Goal: Information Seeking & Learning: Learn about a topic

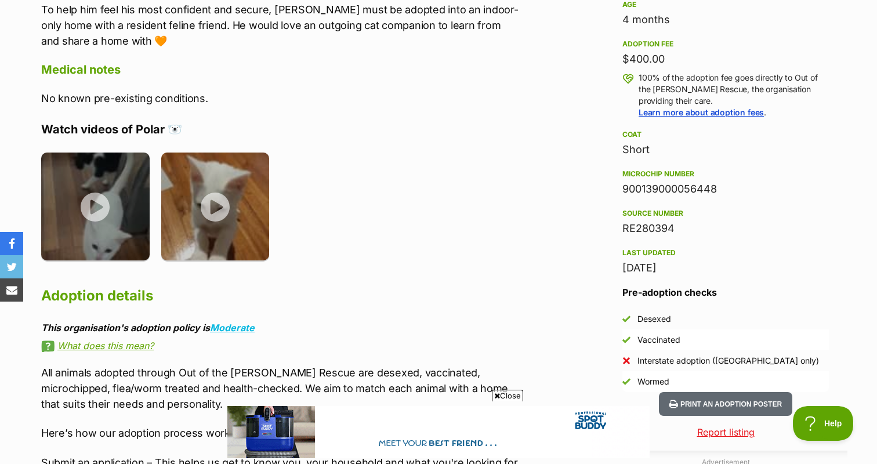
scroll to position [819, 0]
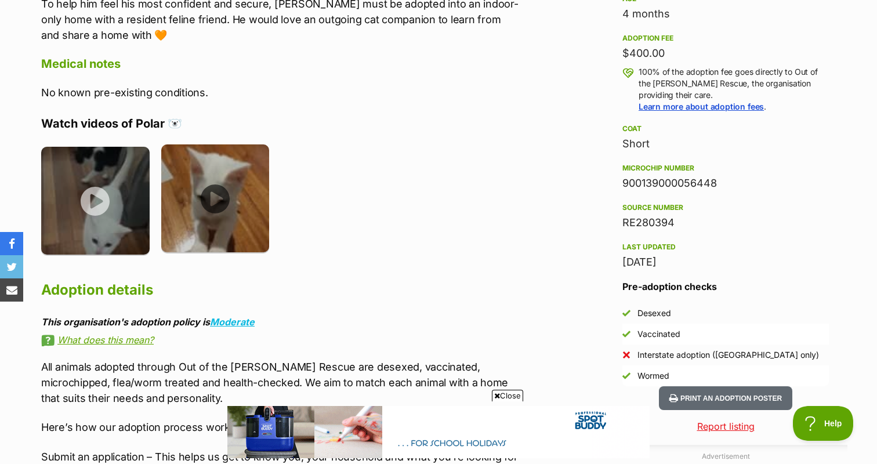
click at [228, 191] on img at bounding box center [215, 198] width 108 height 108
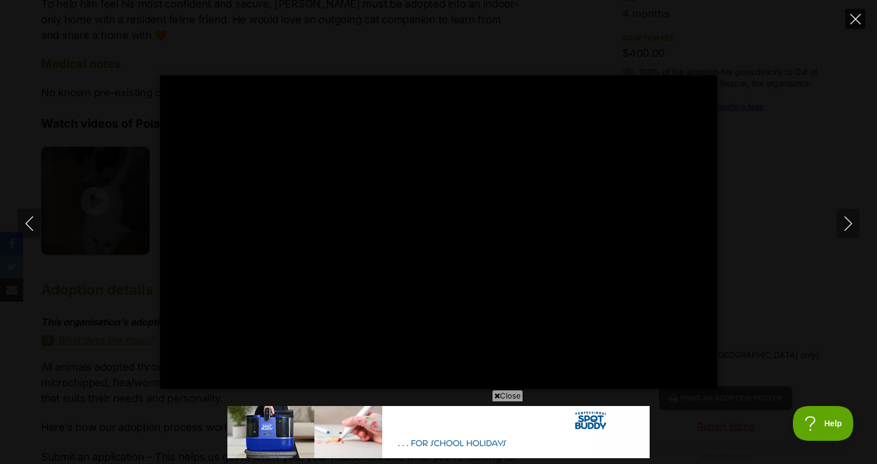
type input "100"
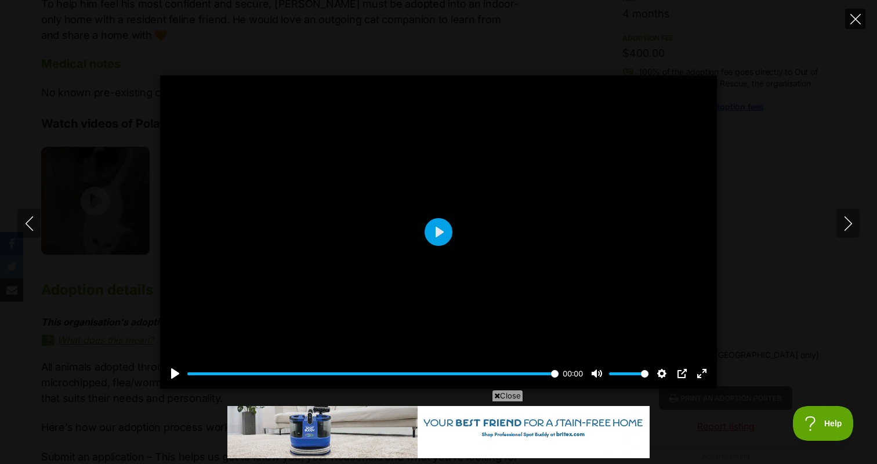
click at [852, 24] on icon "Close" at bounding box center [855, 19] width 10 height 10
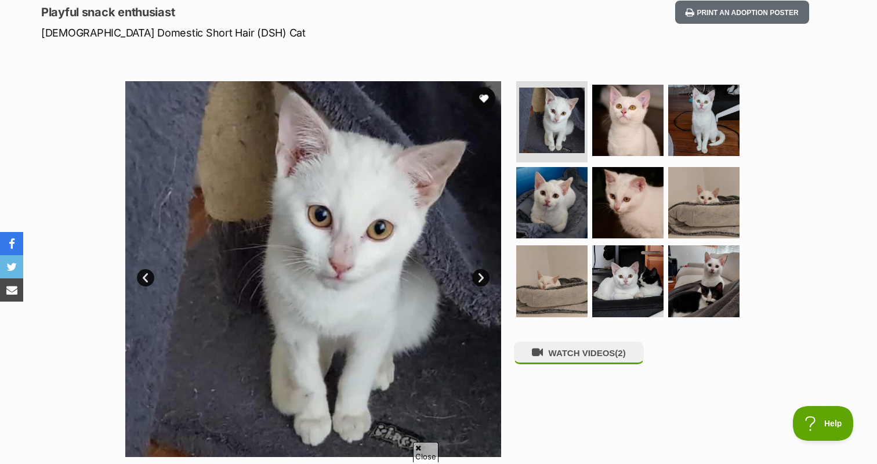
scroll to position [161, 0]
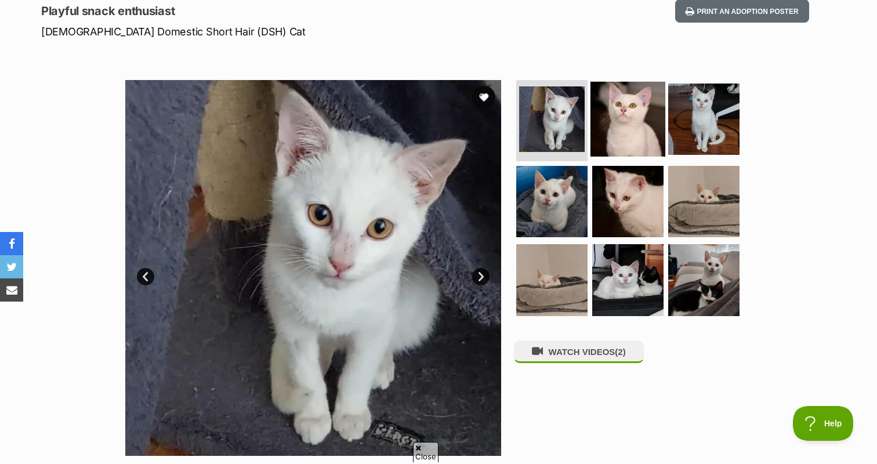
click at [626, 130] on img at bounding box center [627, 119] width 75 height 75
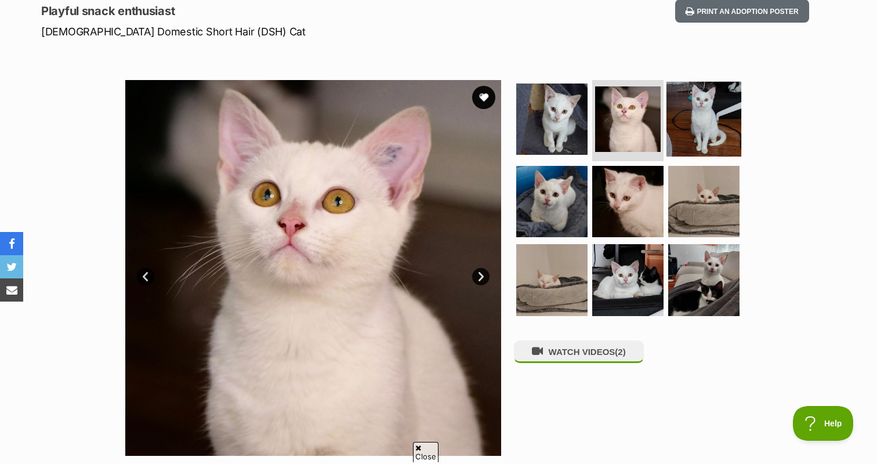
click at [698, 123] on img at bounding box center [703, 119] width 75 height 75
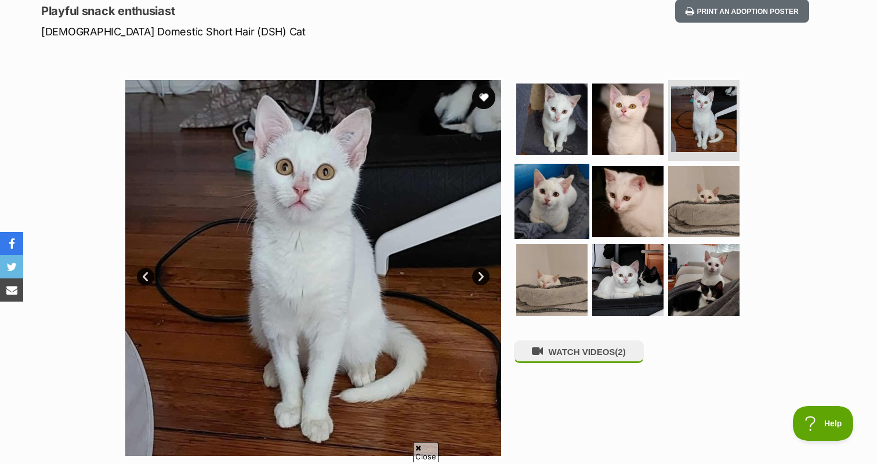
click at [548, 184] on img at bounding box center [551, 201] width 75 height 75
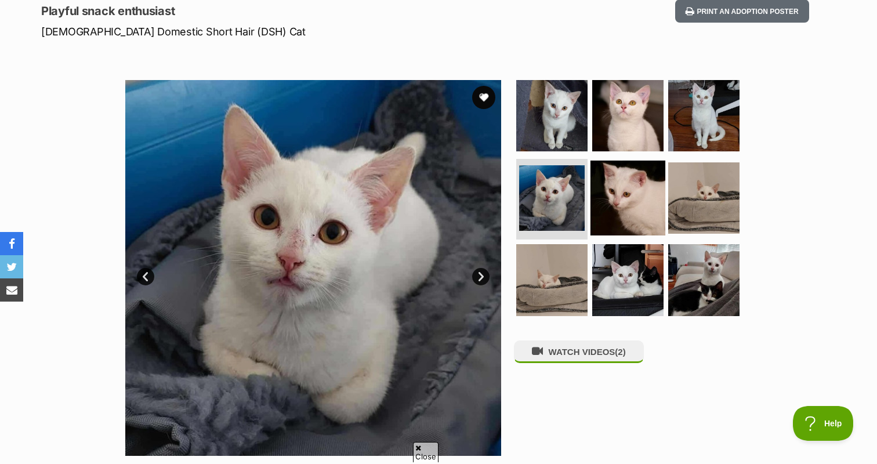
click at [627, 197] on img at bounding box center [627, 197] width 75 height 75
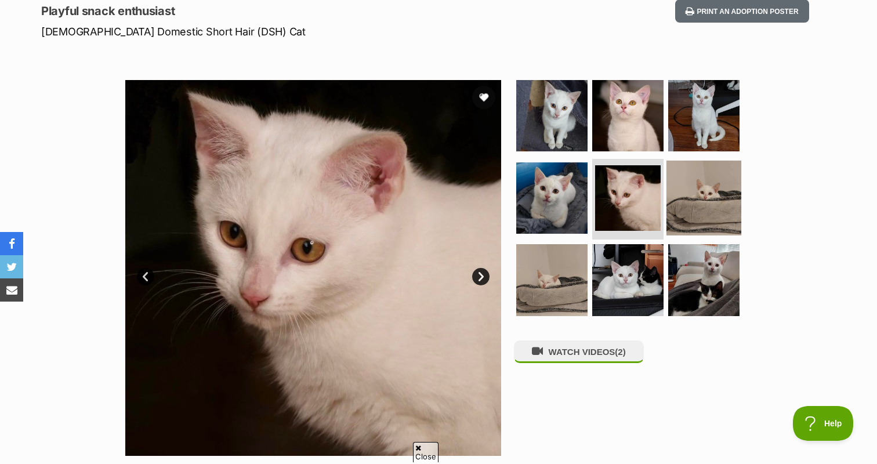
click at [735, 194] on img at bounding box center [703, 197] width 75 height 75
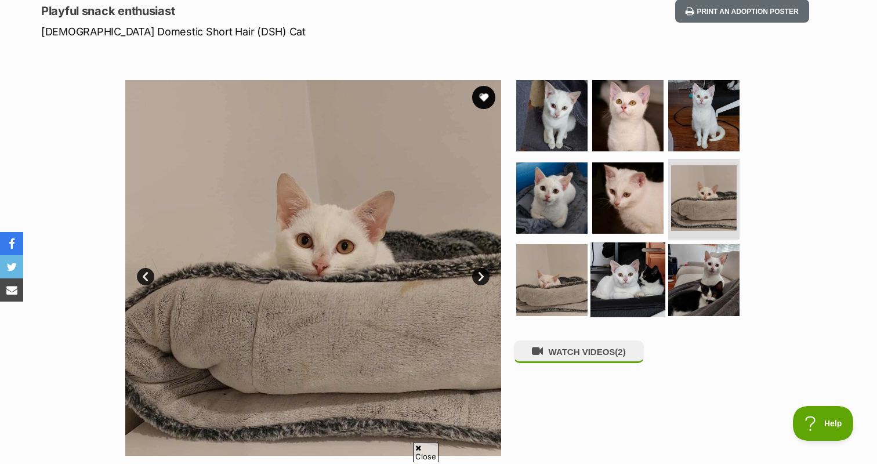
click at [632, 274] on img at bounding box center [627, 279] width 75 height 75
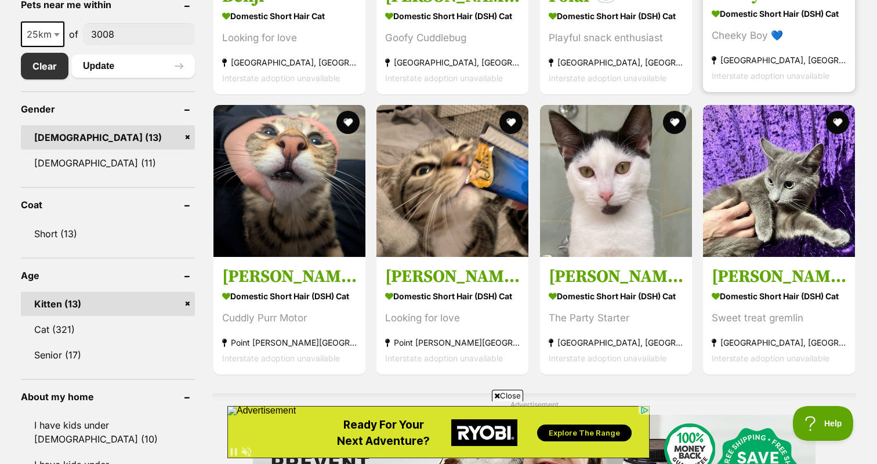
scroll to position [635, 0]
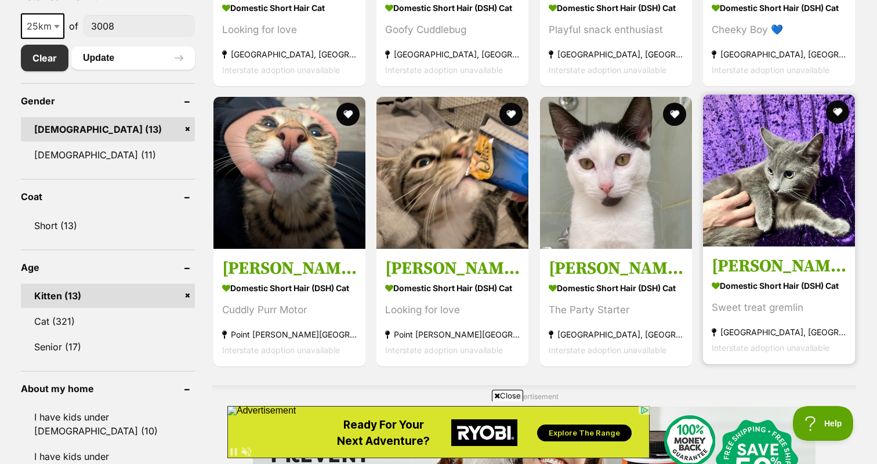
click at [754, 259] on h3 "Tim Tam" at bounding box center [778, 266] width 135 height 22
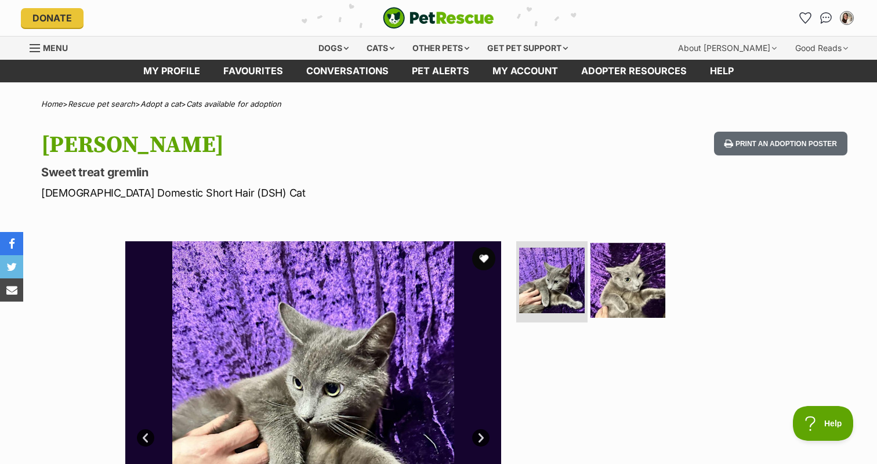
click at [623, 275] on img at bounding box center [627, 280] width 75 height 75
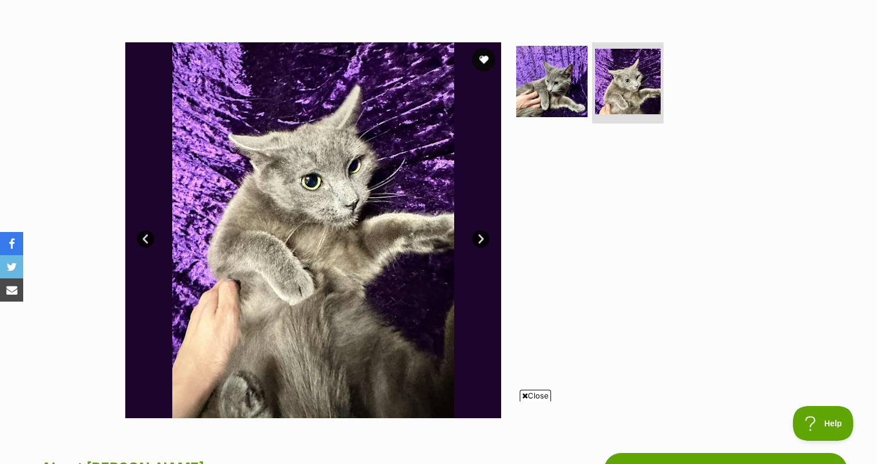
scroll to position [277, 0]
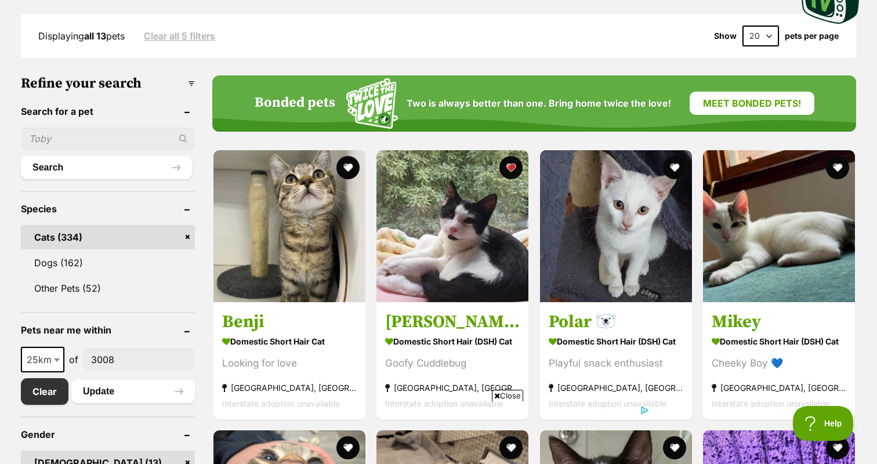
scroll to position [347, 0]
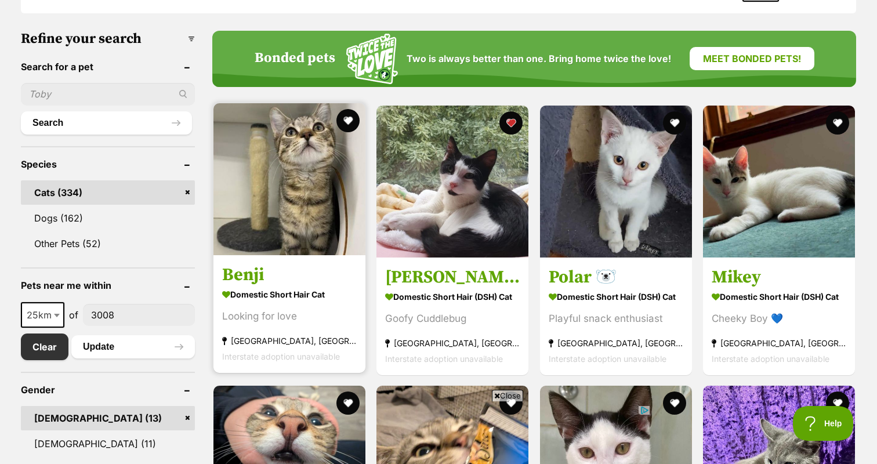
click at [318, 194] on img at bounding box center [289, 179] width 152 height 152
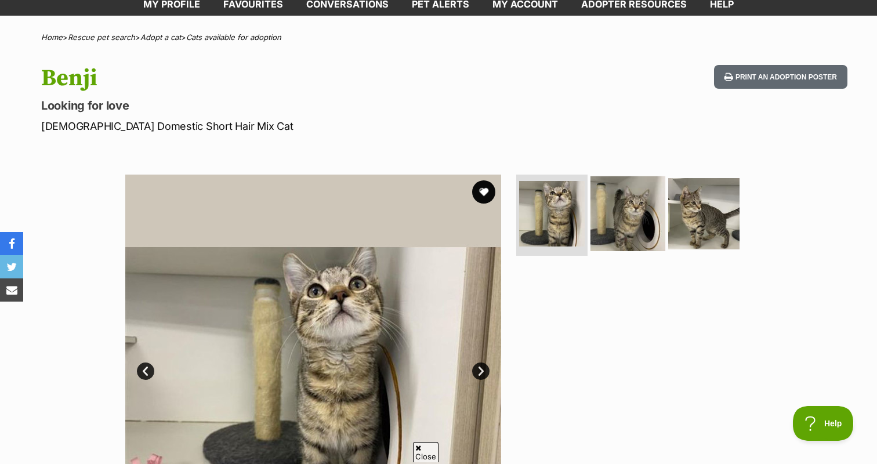
click at [619, 221] on img at bounding box center [627, 213] width 75 height 75
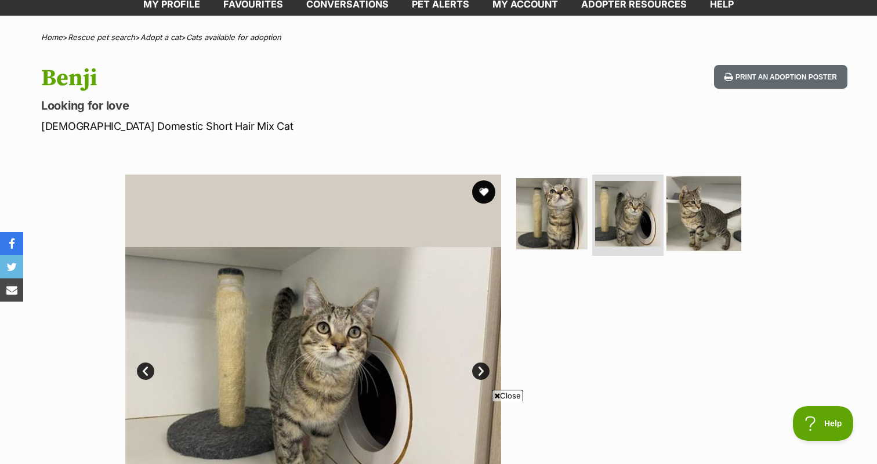
click at [722, 212] on img at bounding box center [703, 213] width 75 height 75
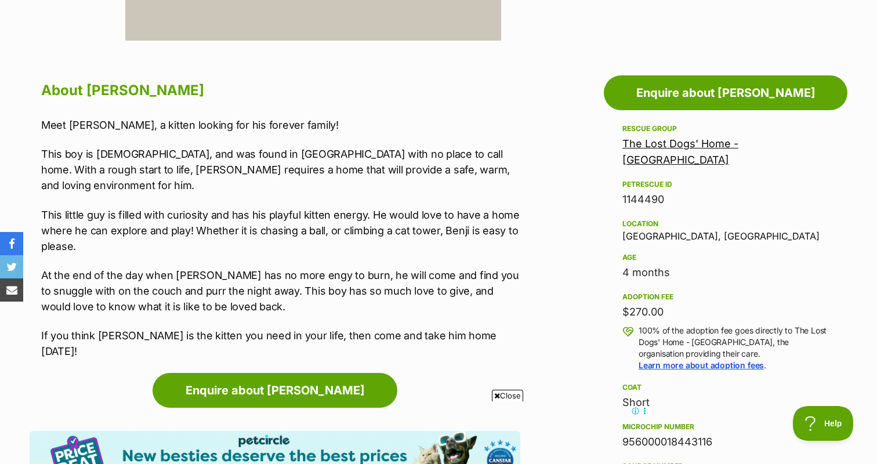
scroll to position [583, 0]
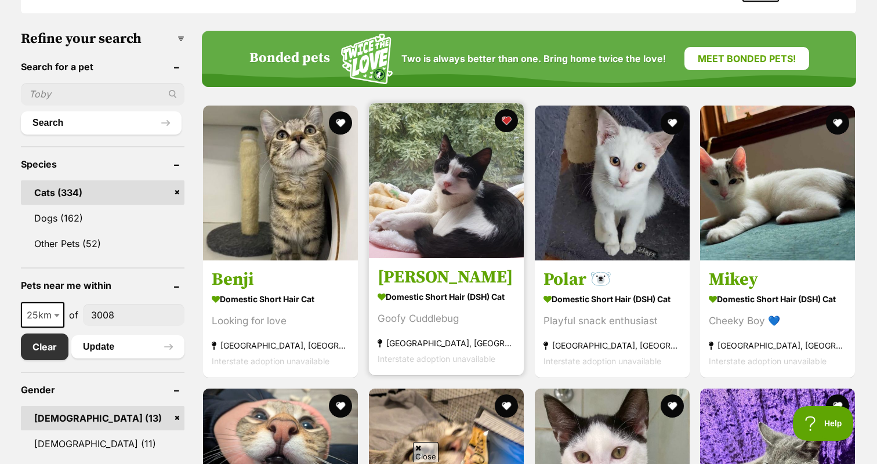
click at [474, 247] on img at bounding box center [446, 180] width 155 height 155
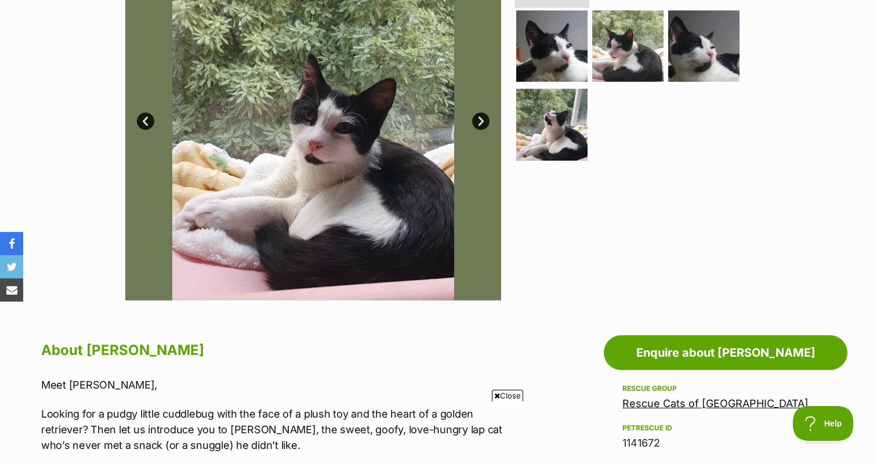
scroll to position [318, 0]
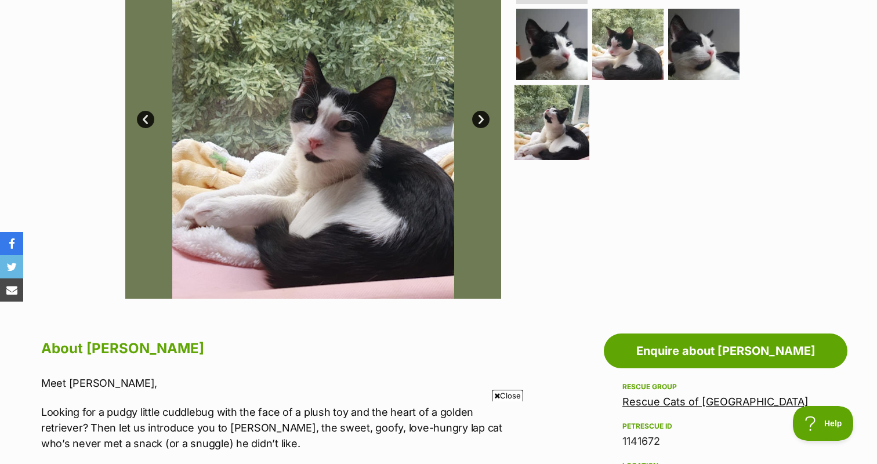
click at [528, 121] on img at bounding box center [551, 122] width 75 height 75
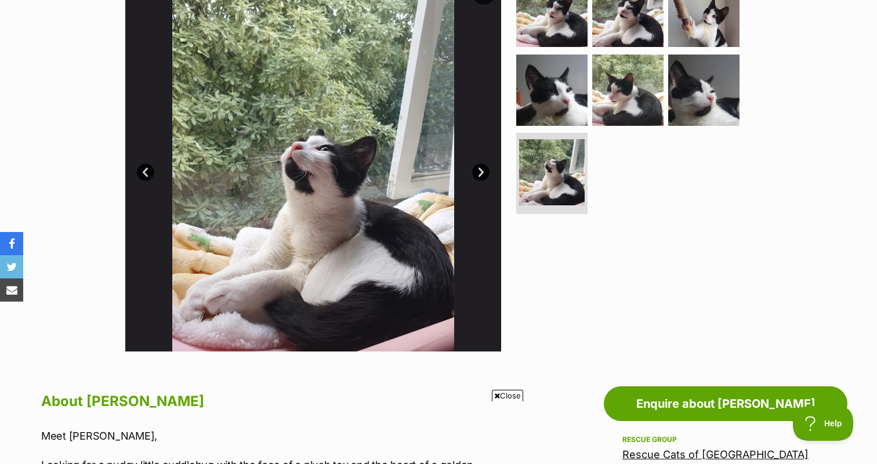
scroll to position [261, 0]
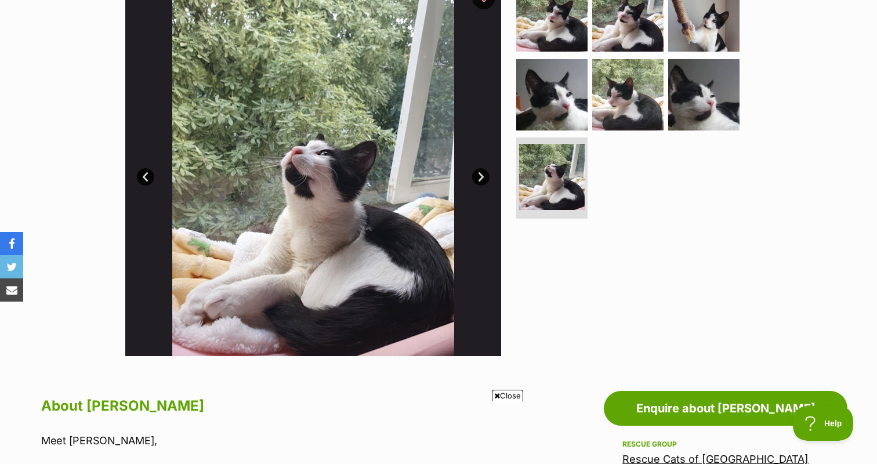
click at [626, 112] on img at bounding box center [627, 94] width 71 height 71
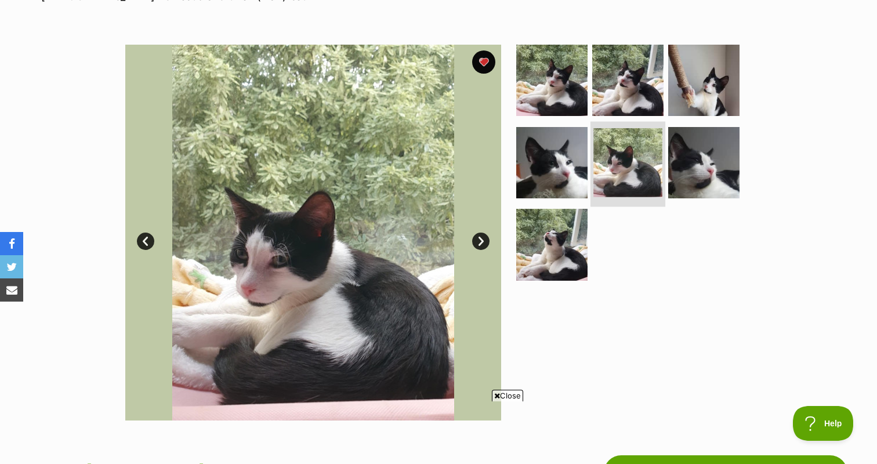
scroll to position [195, 0]
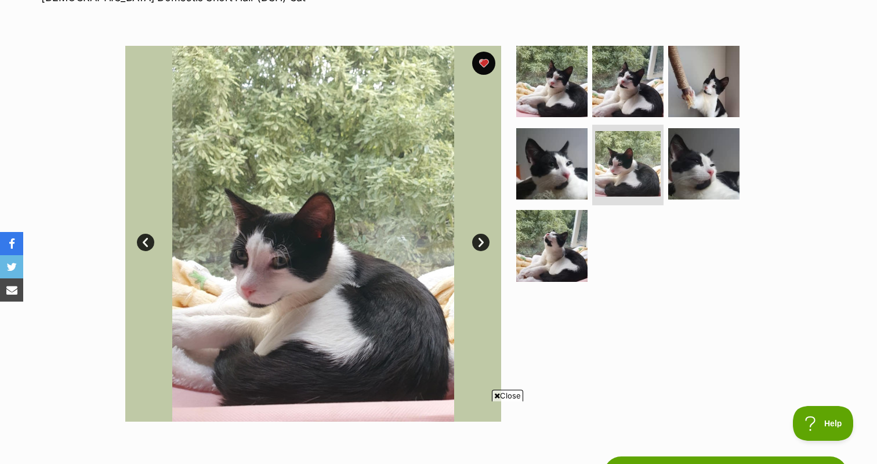
click at [738, 169] on ul at bounding box center [633, 167] width 238 height 243
click at [709, 167] on img at bounding box center [703, 163] width 75 height 75
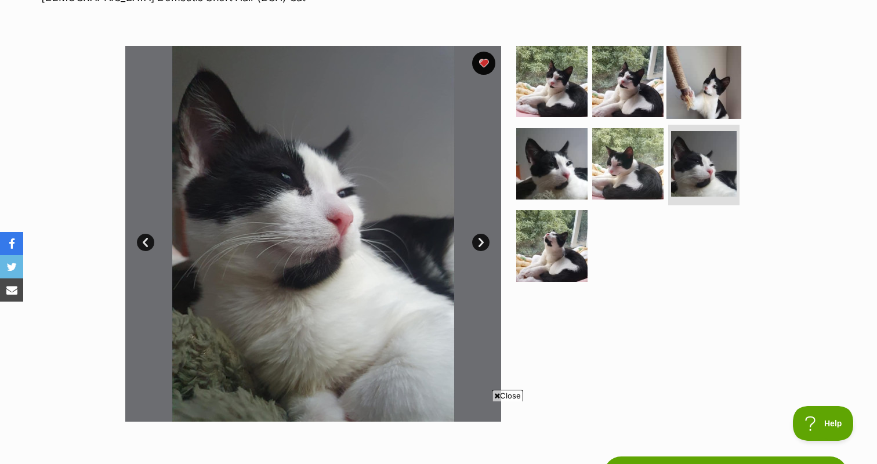
click at [708, 94] on img at bounding box center [703, 81] width 75 height 75
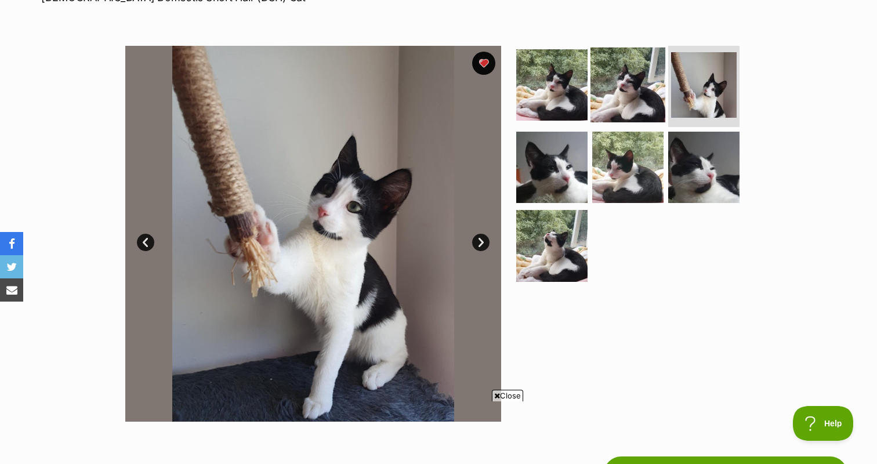
click at [641, 88] on img at bounding box center [627, 85] width 75 height 75
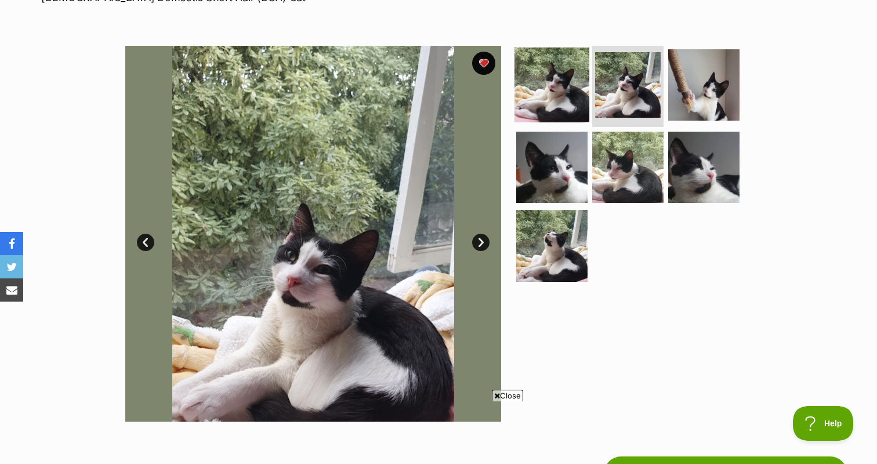
click at [567, 77] on img at bounding box center [551, 85] width 75 height 75
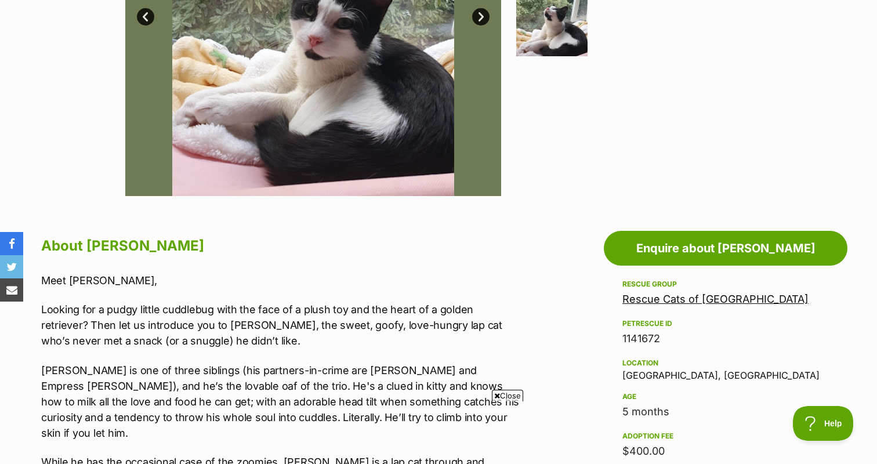
scroll to position [0, 0]
